Goal: Information Seeking & Learning: Learn about a topic

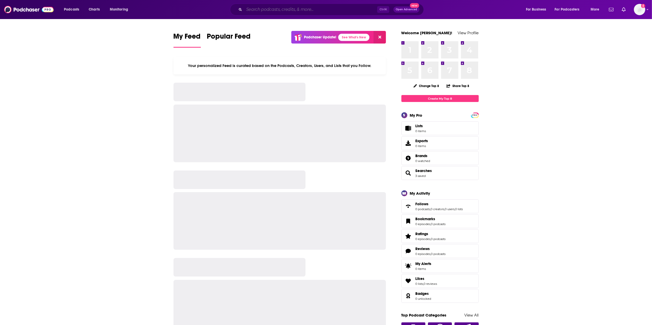
click at [249, 9] on input "Search podcasts, credits, & more..." at bounding box center [310, 9] width 133 height 8
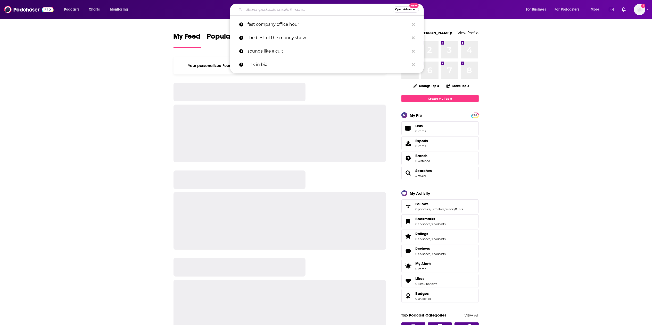
paste input "Digital Disruption"
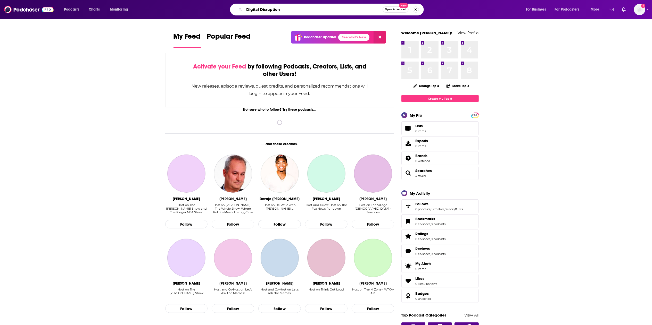
type input "Digital Disruption"
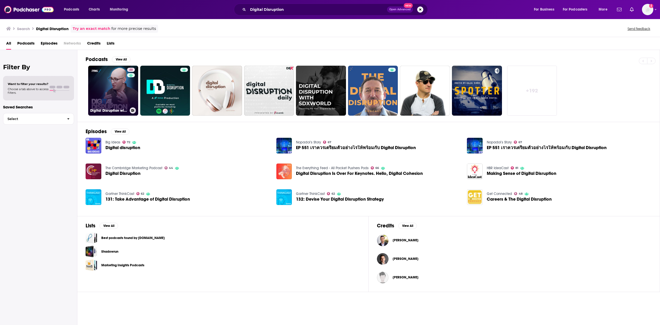
click at [125, 105] on link "48 Digital Disruption with [PERSON_NAME]" at bounding box center [113, 91] width 50 height 50
